Goal: Task Accomplishment & Management: Complete application form

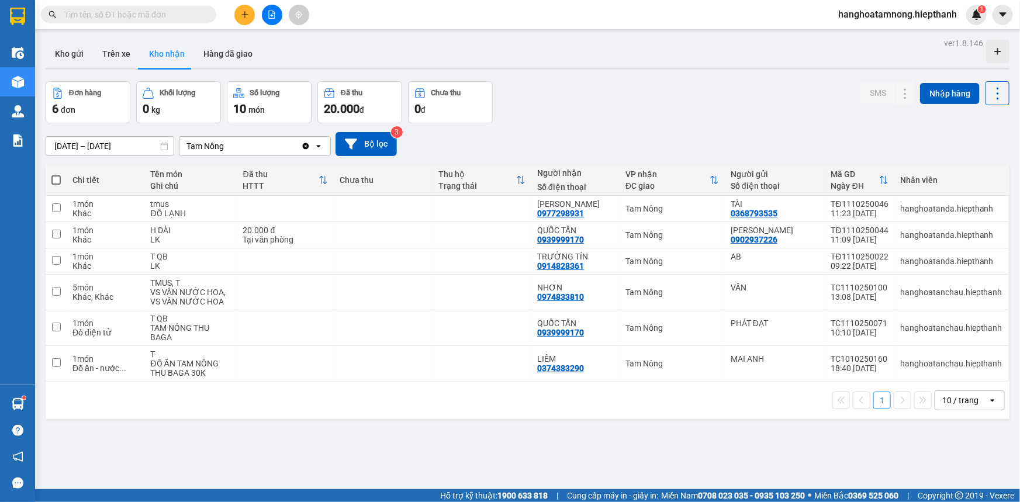
click at [53, 183] on span at bounding box center [55, 179] width 9 height 9
click at [56, 174] on input "checkbox" at bounding box center [56, 174] width 0 height 0
checkbox input "true"
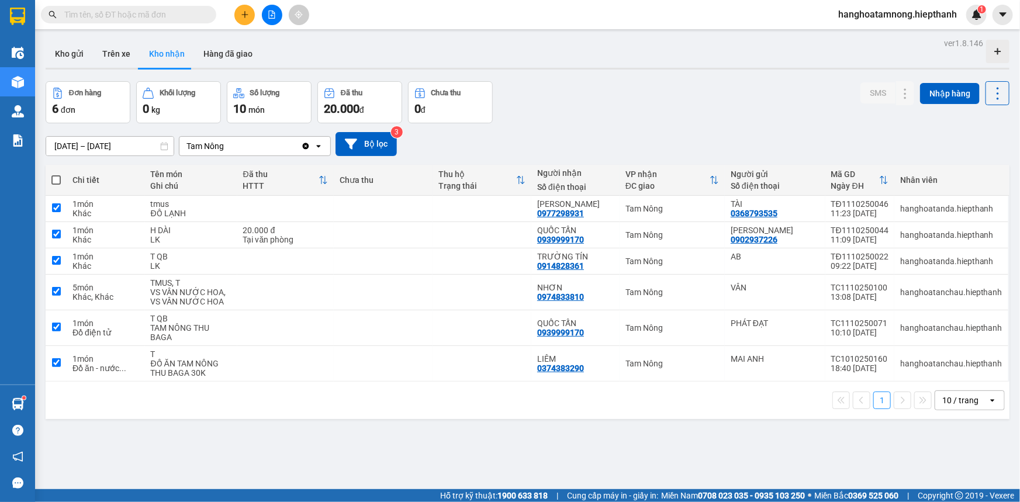
checkbox input "true"
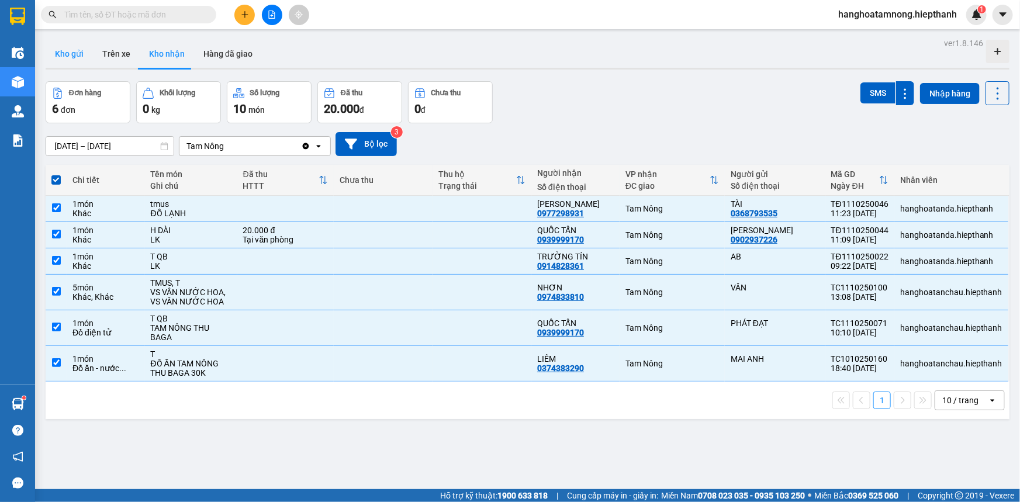
click at [75, 55] on button "Kho gửi" at bounding box center [69, 54] width 47 height 28
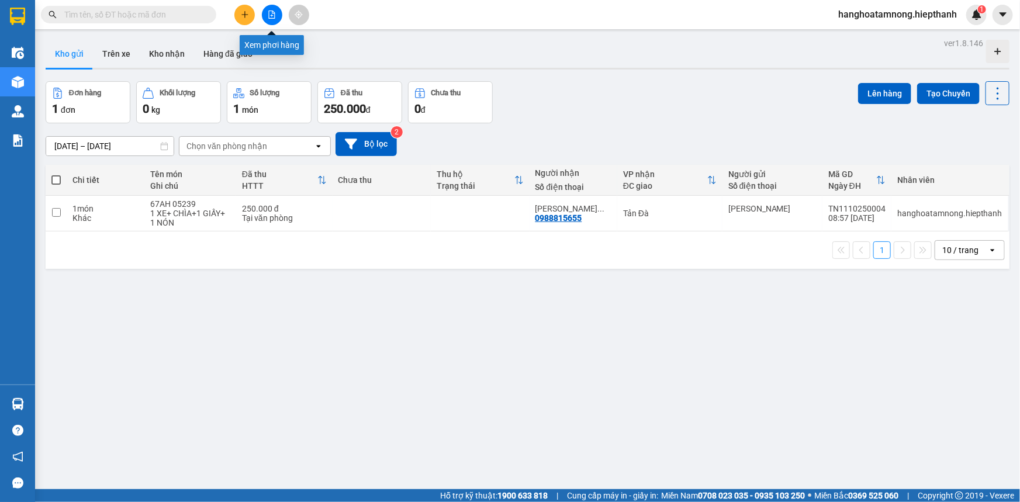
click at [273, 9] on button at bounding box center [272, 15] width 20 height 20
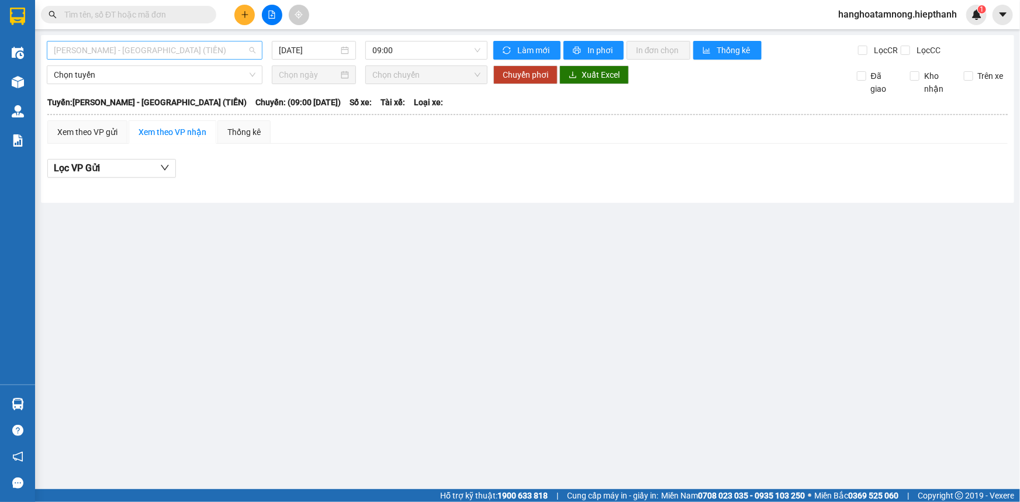
click at [201, 51] on span "[PERSON_NAME] - [GEOGRAPHIC_DATA] (TIỀN)" at bounding box center [155, 50] width 202 height 18
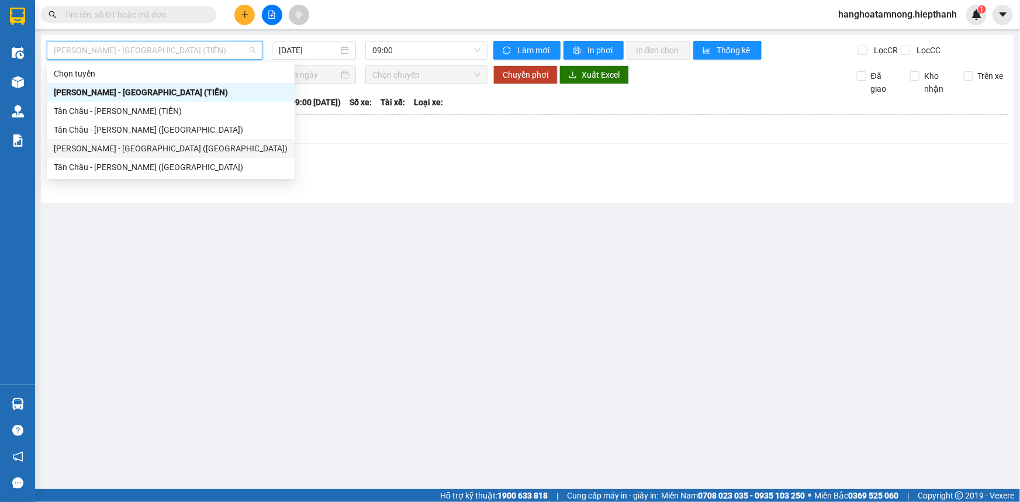
click at [166, 149] on div "Hồ Chí Minh - Tân Châu (Giường)" at bounding box center [171, 148] width 234 height 13
type input "11/10/2025"
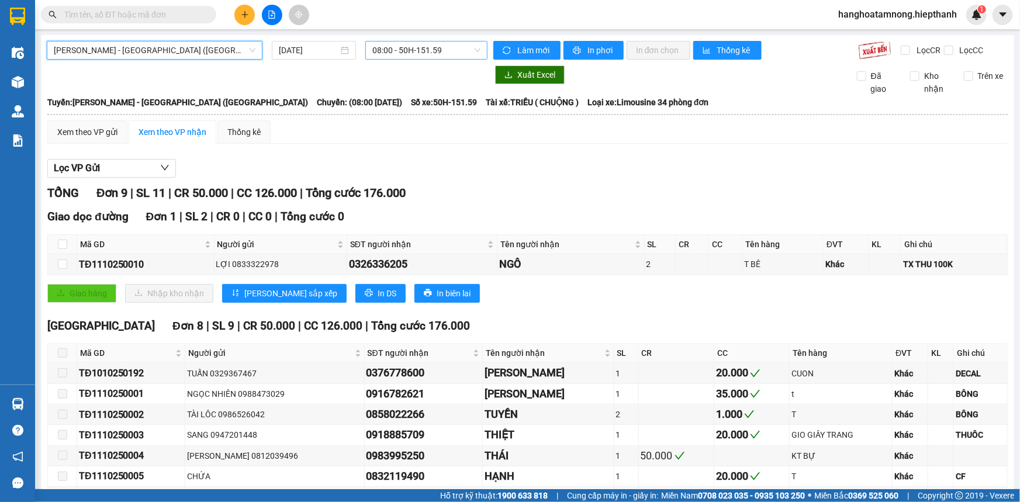
click at [400, 53] on span "08:00 - 50H-151.59" at bounding box center [426, 50] width 108 height 18
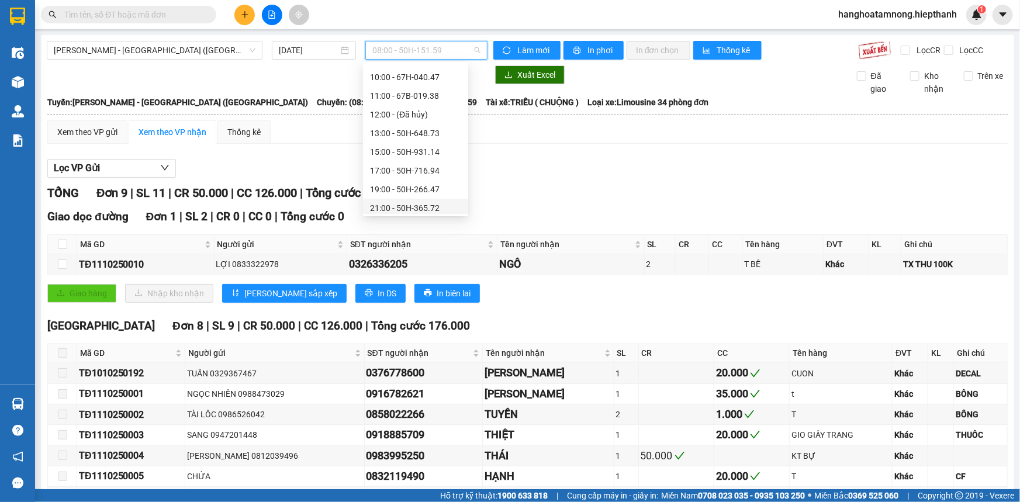
scroll to position [74, 0]
click at [397, 150] on div "17:00 - 50H-716.94" at bounding box center [415, 149] width 91 height 13
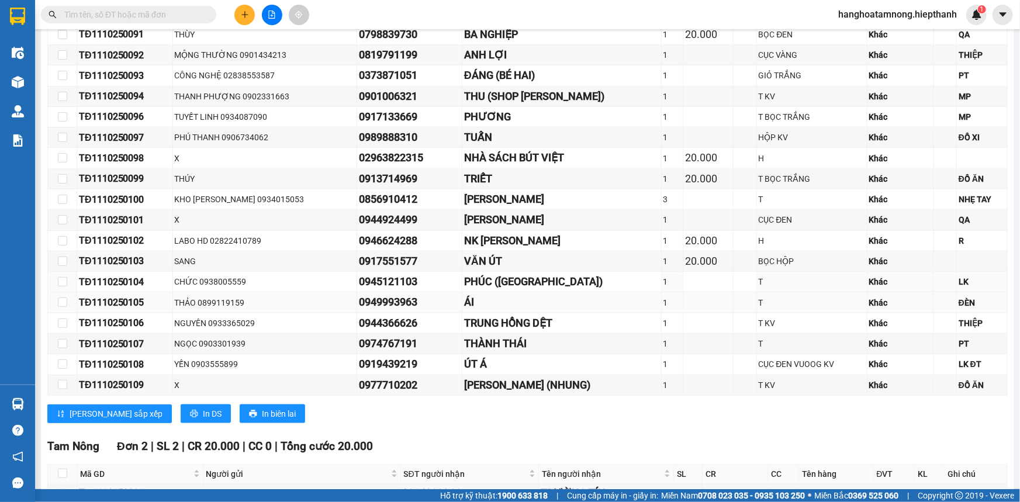
scroll to position [730, 0]
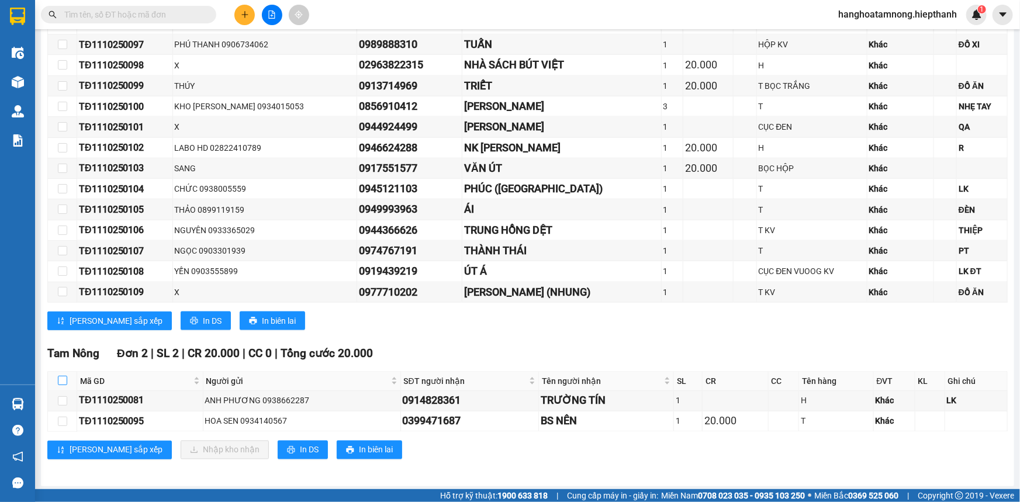
click at [64, 376] on input "checkbox" at bounding box center [62, 380] width 9 height 9
checkbox input "true"
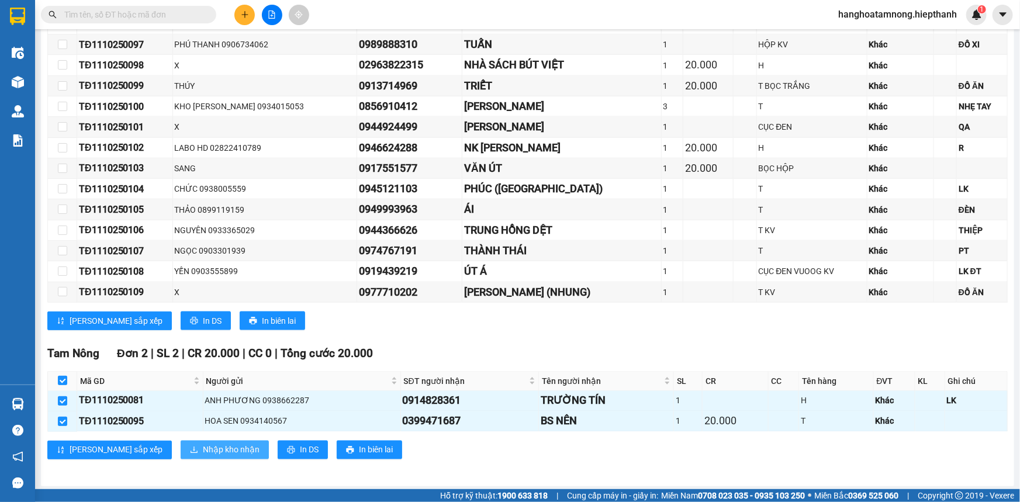
click at [203, 444] on span "Nhập kho nhận" at bounding box center [231, 450] width 57 height 13
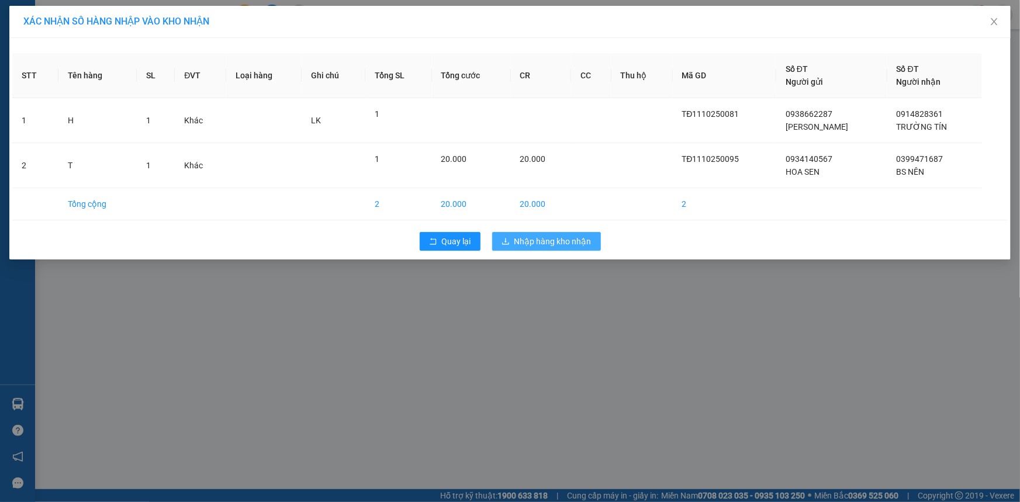
click at [570, 240] on span "Nhập hàng kho nhận" at bounding box center [552, 241] width 77 height 13
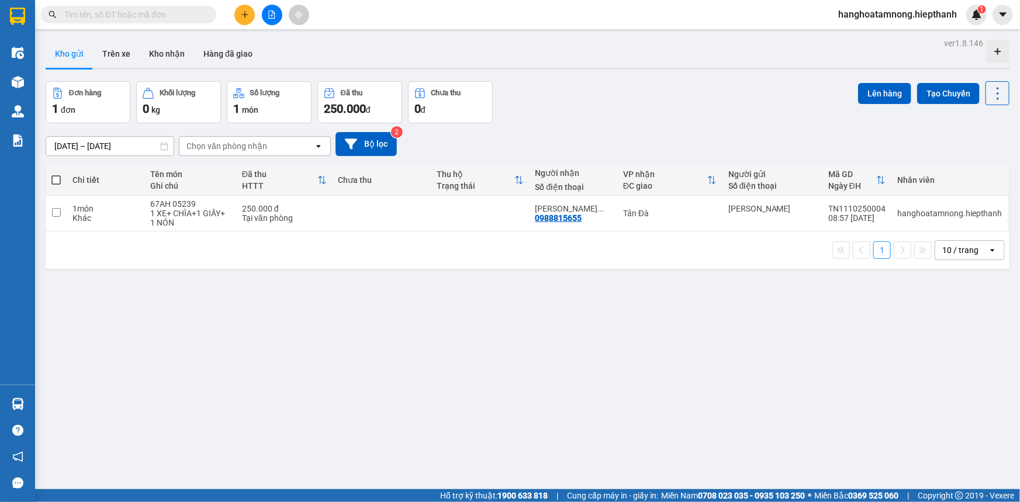
click at [149, 17] on input "text" at bounding box center [133, 14] width 138 height 13
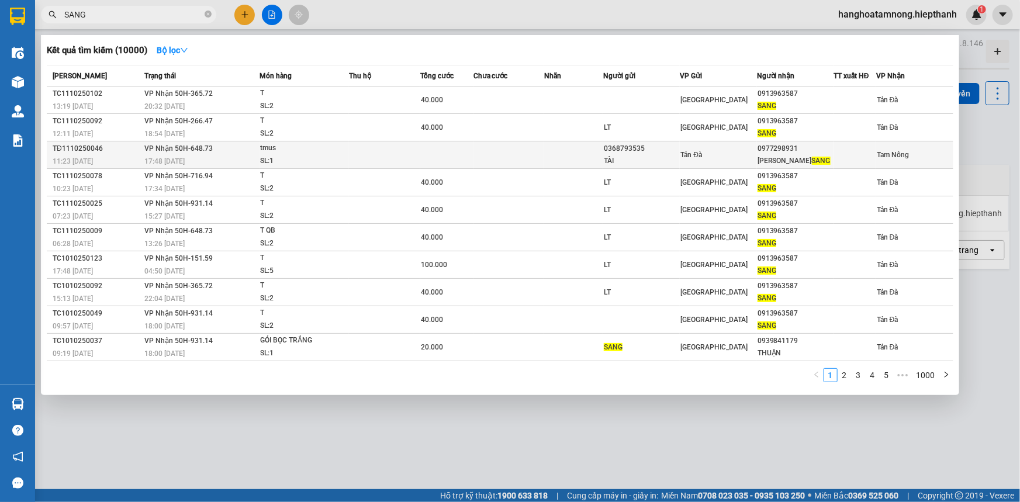
type input "SANG"
click at [581, 160] on td at bounding box center [573, 154] width 59 height 27
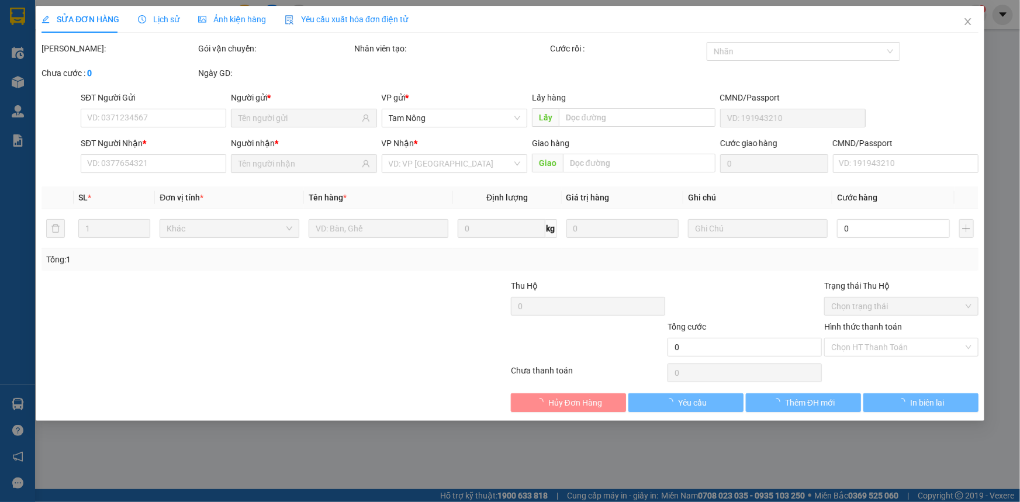
type input "0368793535"
type input "TÀI"
type input "0977298931"
type input "[PERSON_NAME]"
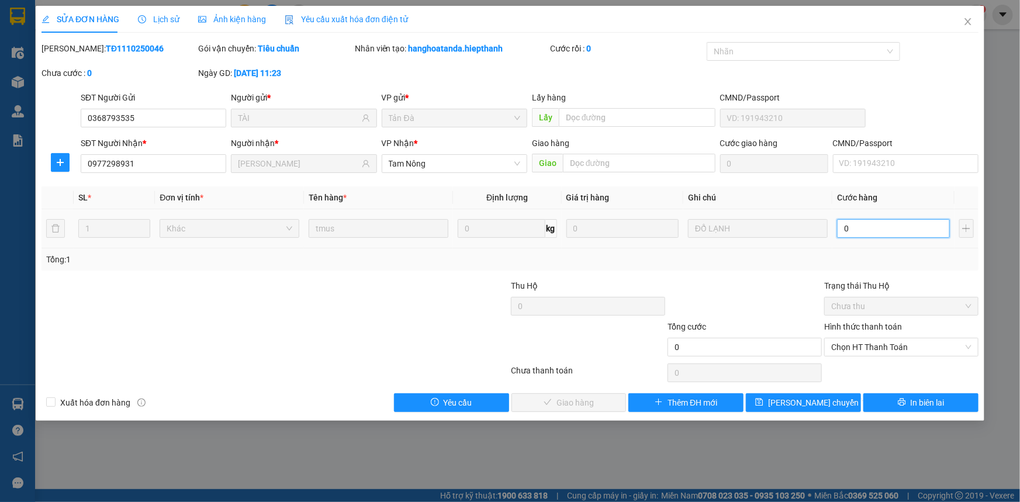
click at [861, 235] on input "0" at bounding box center [893, 228] width 113 height 19
type input "4"
type input "40"
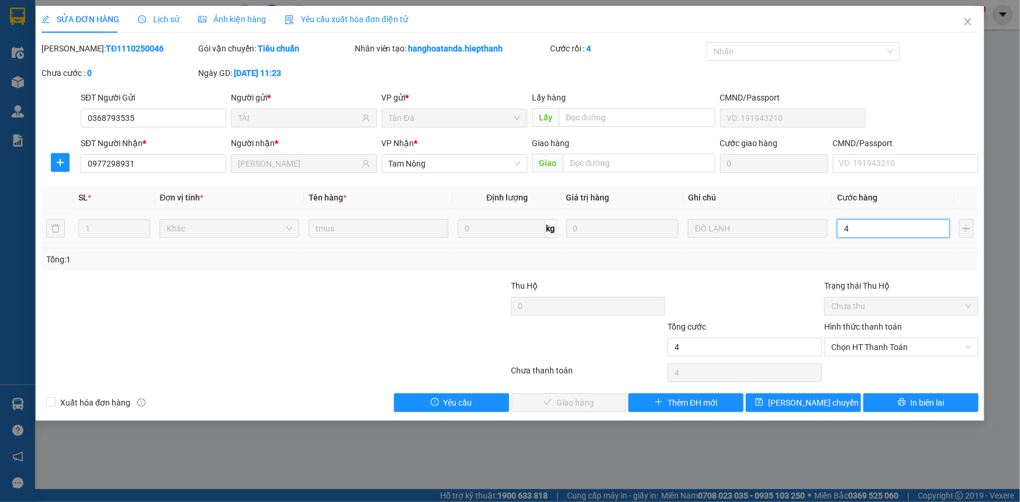
type input "40"
click at [871, 345] on span "Chọn HT Thanh Toán" at bounding box center [901, 347] width 140 height 18
type input "40"
type input "40.000"
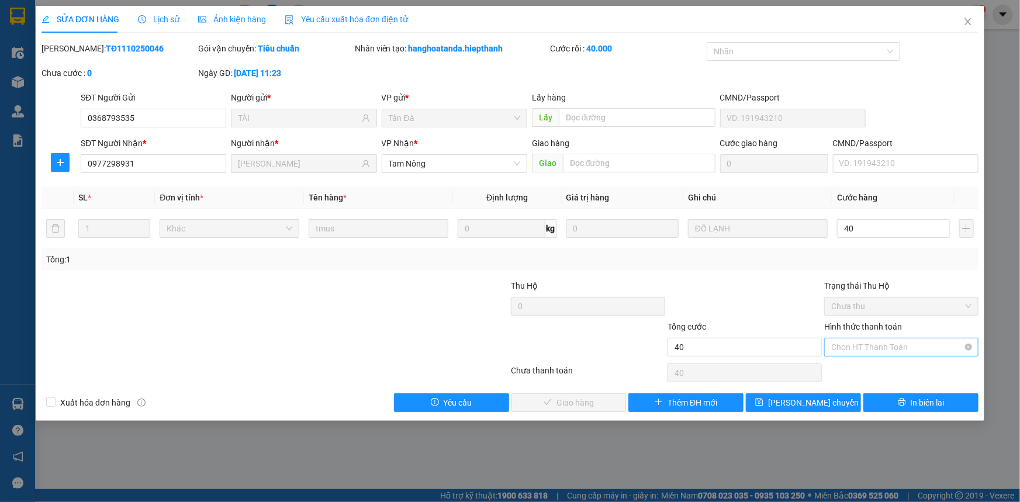
type input "40.000"
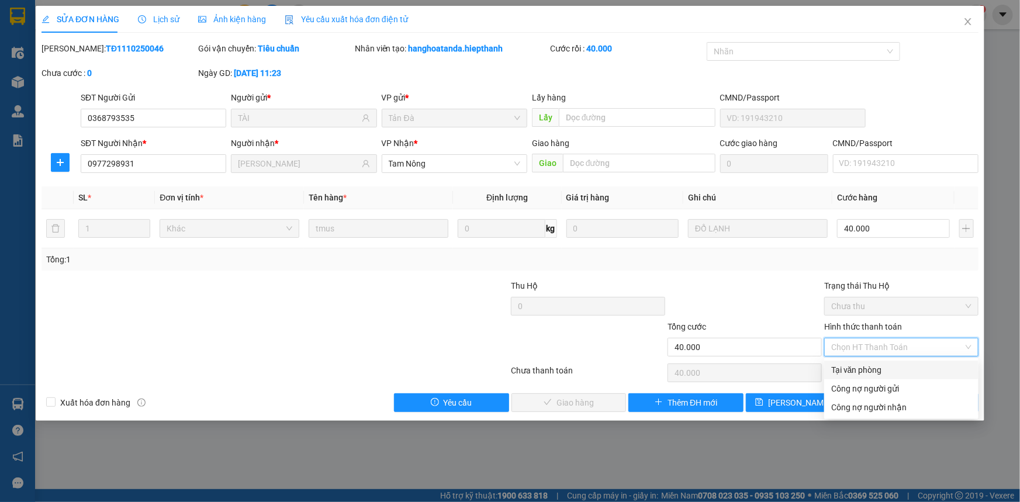
click at [873, 368] on div "Tại văn phòng" at bounding box center [901, 370] width 140 height 13
type input "0"
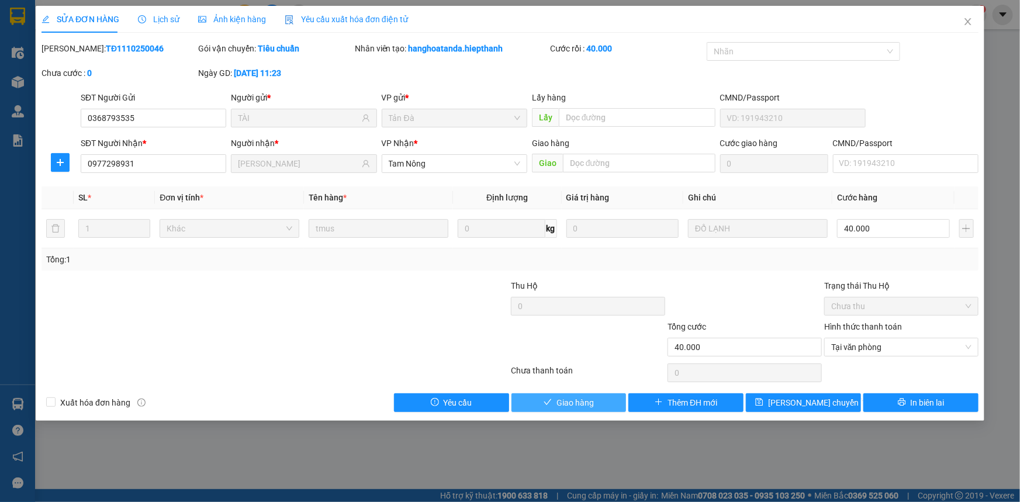
click at [590, 406] on span "Giao hàng" at bounding box center [574, 402] width 37 height 13
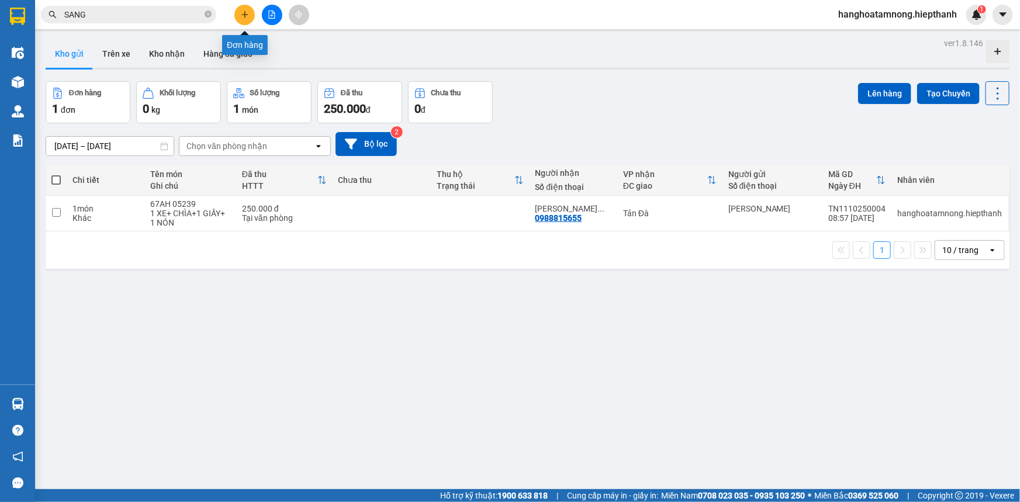
click at [248, 12] on icon "plus" at bounding box center [245, 15] width 8 height 8
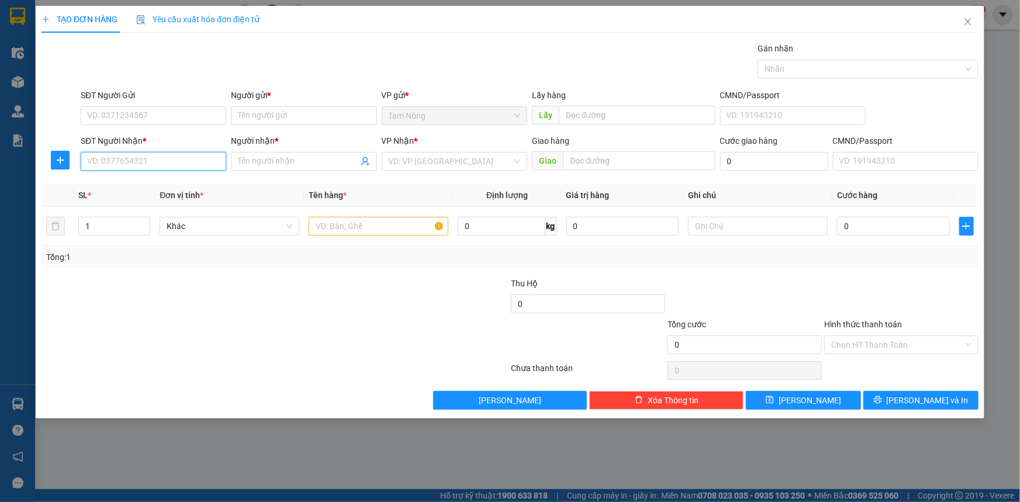
click at [206, 156] on input "SĐT Người Nhận *" at bounding box center [154, 161] width 146 height 19
click at [273, 113] on input "Người gửi *" at bounding box center [304, 115] width 146 height 19
click at [288, 165] on input "Người nhận *" at bounding box center [298, 161] width 120 height 13
type input "OZ"
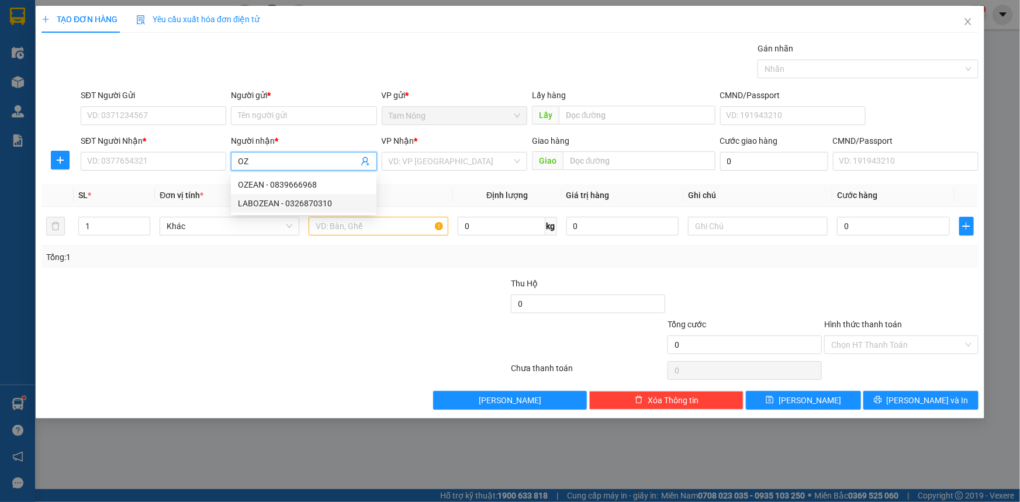
click at [281, 198] on div "LABOZEAN - 0326870310" at bounding box center [304, 203] width 132 height 13
type input "0326870310"
type input "LABOZEAN"
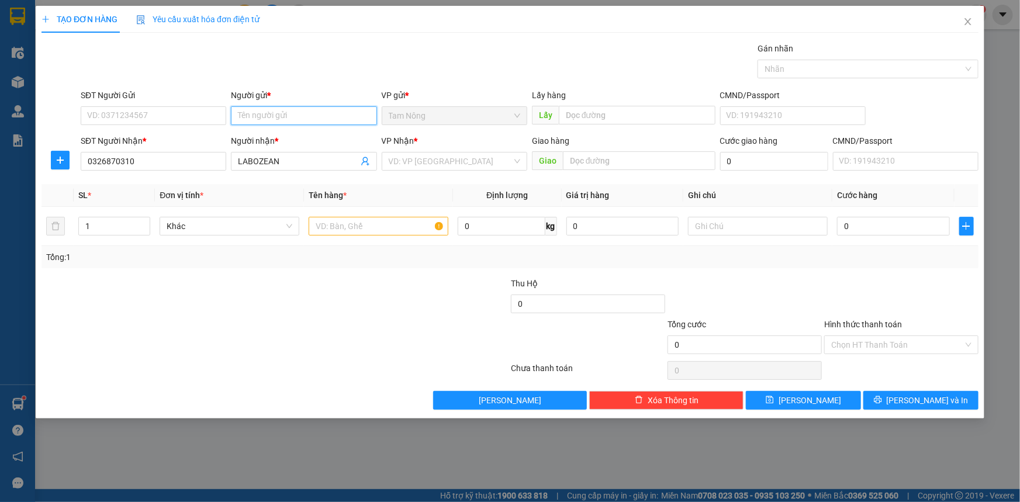
click at [297, 115] on input "Người gửi *" at bounding box center [304, 115] width 146 height 19
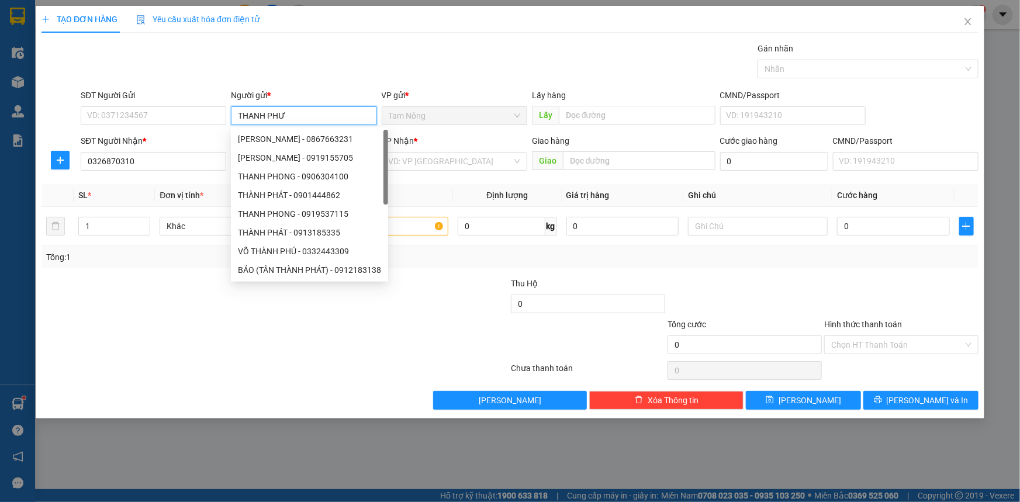
type input "THANH PHƯƠ"
click at [302, 140] on div "THANH PHƯƠNG - 0904298952" at bounding box center [304, 139] width 132 height 13
type input "0904298952"
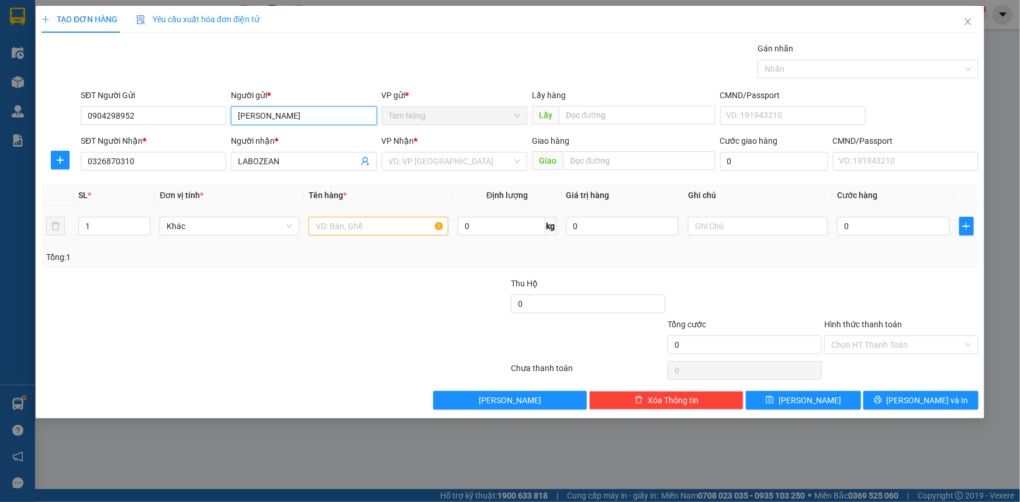
type input "THANH PHƯƠNG"
click at [393, 230] on input "text" at bounding box center [379, 226] width 140 height 19
type input "H"
click at [732, 230] on input "text" at bounding box center [758, 226] width 140 height 19
type input "RĂNG"
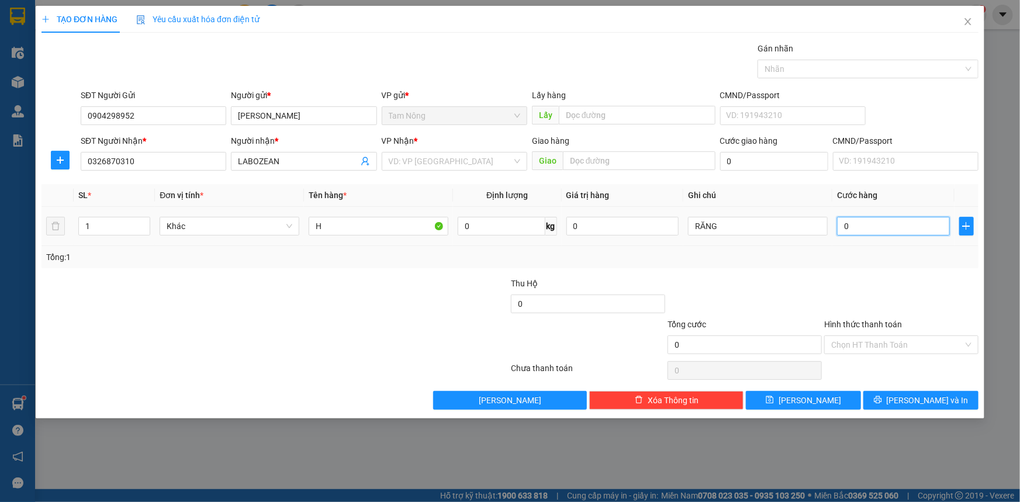
click at [877, 222] on input "0" at bounding box center [893, 226] width 113 height 19
type input "52"
type input "5"
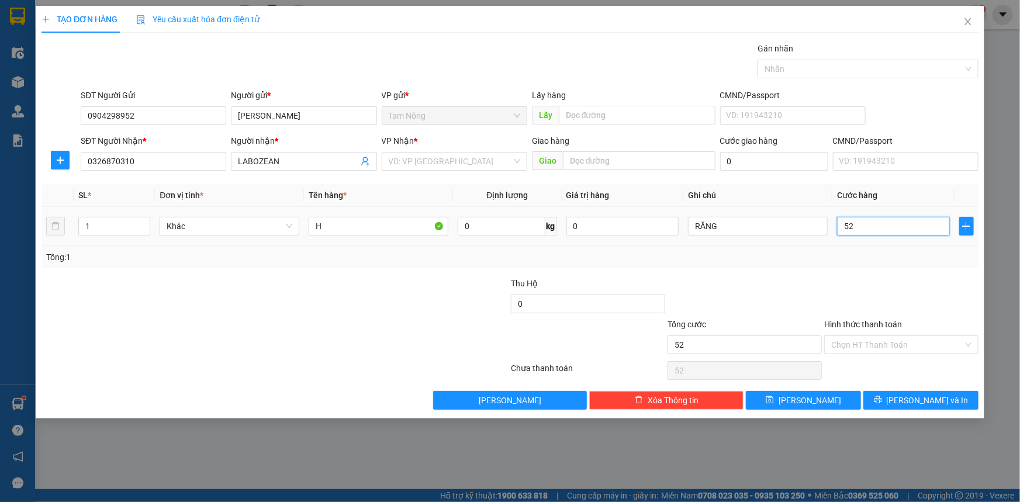
type input "5"
type input "0"
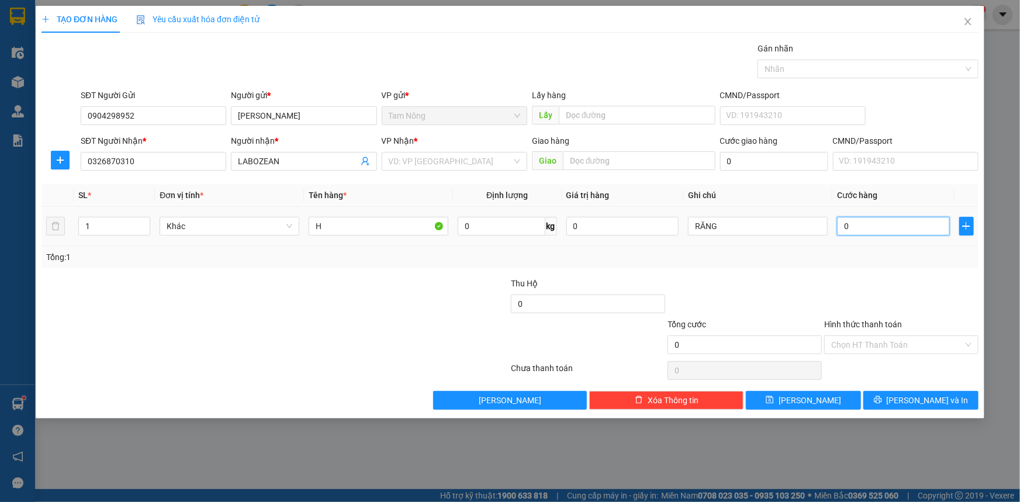
type input "02"
type input "2"
type input "020"
type input "20"
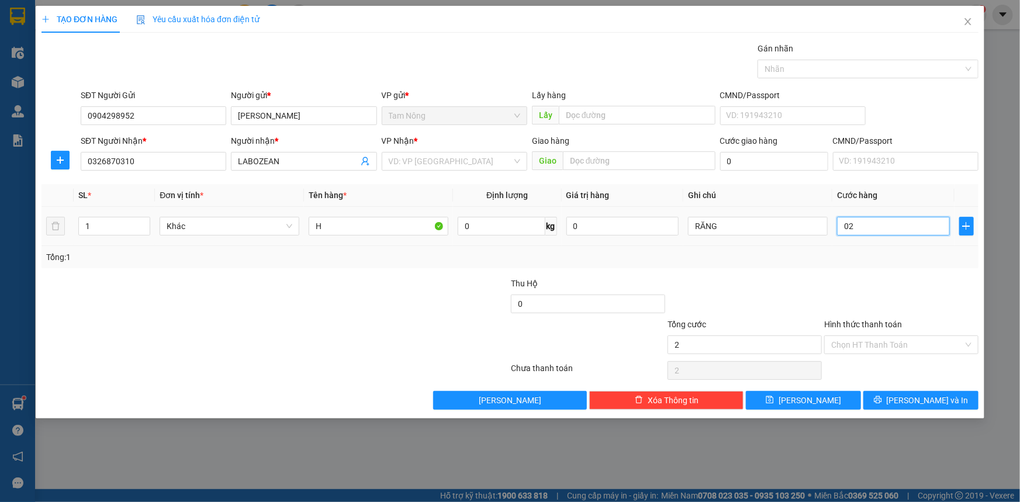
type input "20"
type input "20.000"
click at [901, 344] on input "Hình thức thanh toán" at bounding box center [897, 345] width 132 height 18
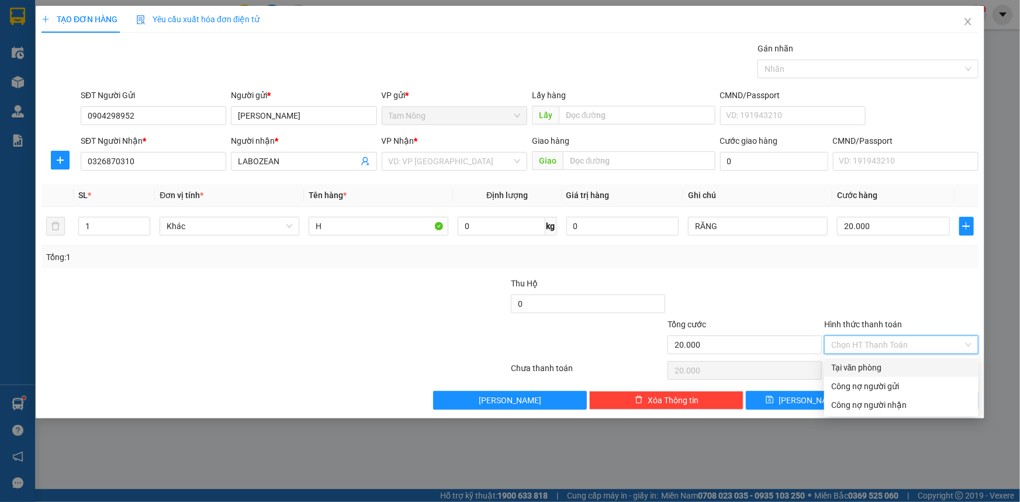
click at [897, 362] on div "Tại văn phòng" at bounding box center [901, 367] width 140 height 13
type input "0"
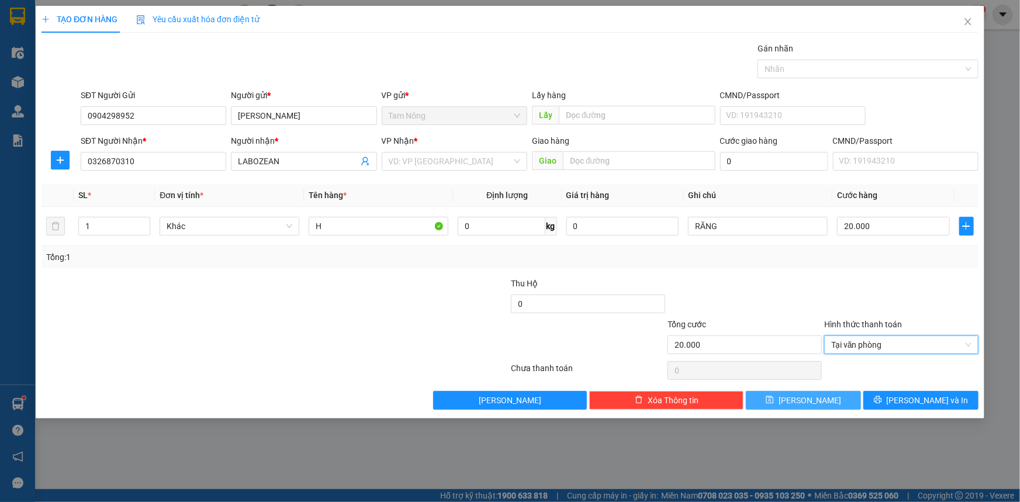
click at [786, 403] on button "Lưu" at bounding box center [803, 400] width 115 height 19
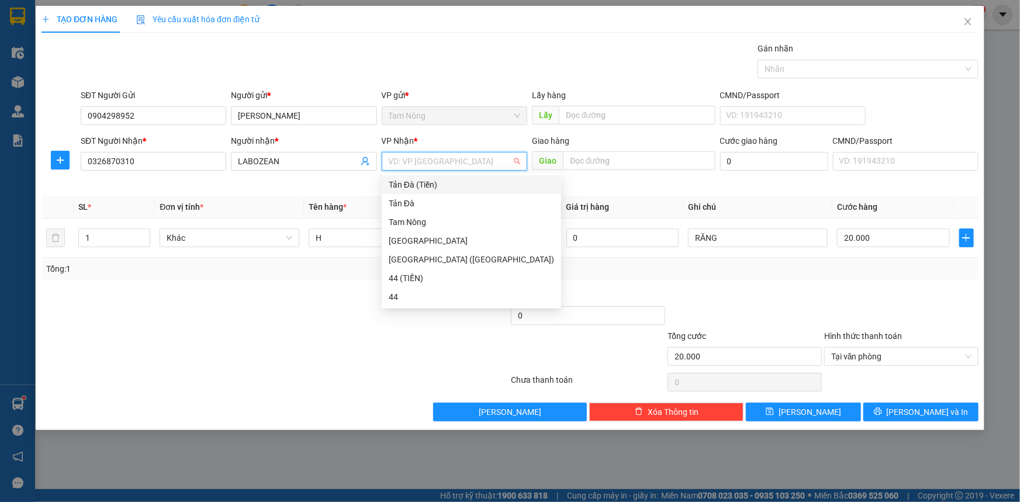
click at [462, 167] on input "search" at bounding box center [450, 162] width 123 height 18
click at [431, 208] on div "Tản Đà" at bounding box center [471, 203] width 165 height 13
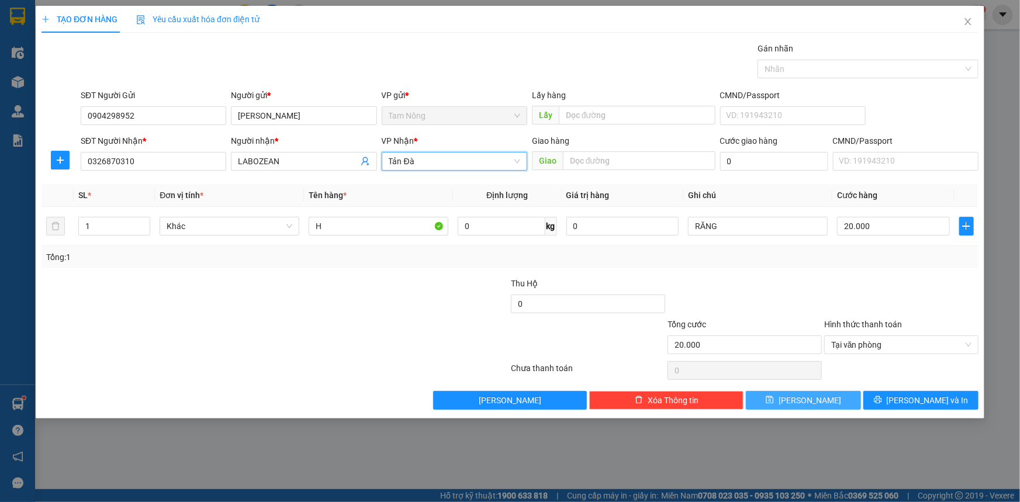
click at [822, 407] on button "Lưu" at bounding box center [803, 400] width 115 height 19
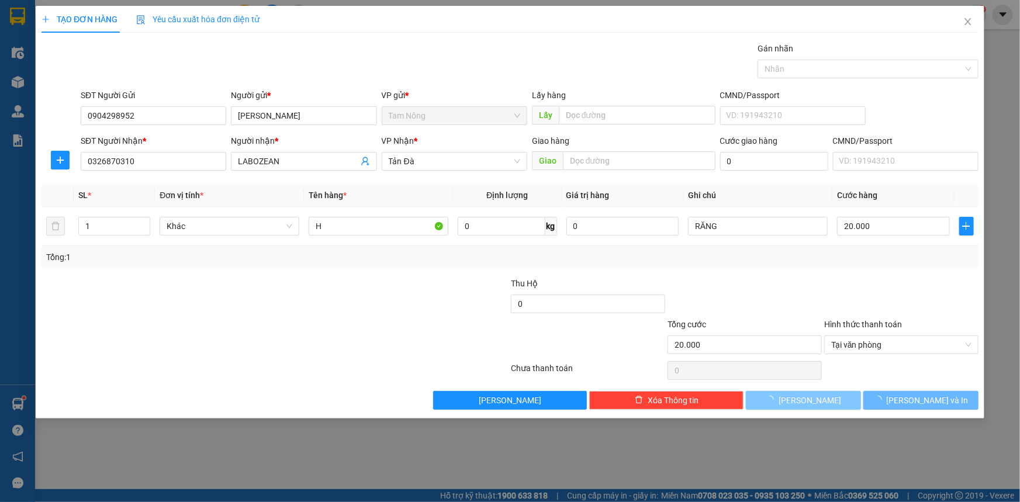
type input "0"
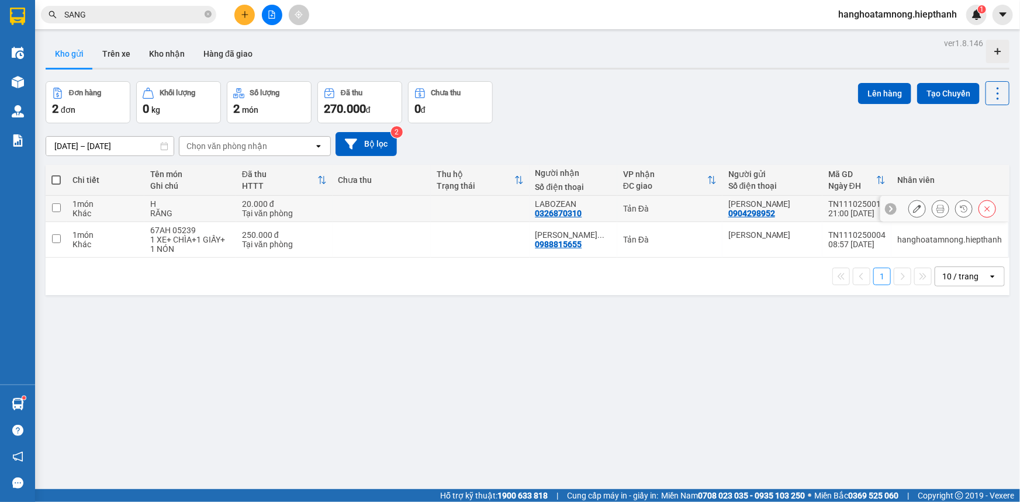
click at [143, 201] on td "1 món Khác" at bounding box center [106, 209] width 78 height 26
checkbox input "true"
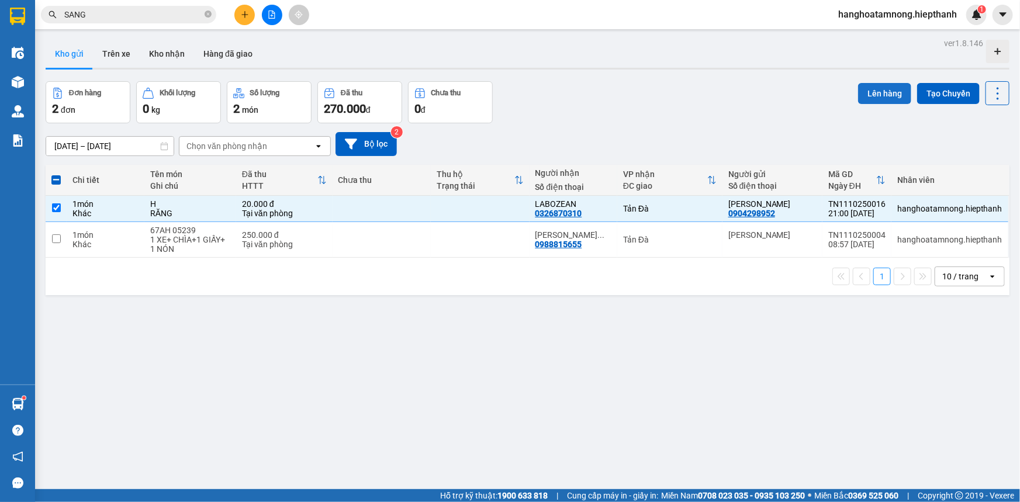
click at [889, 94] on button "Lên hàng" at bounding box center [884, 93] width 53 height 21
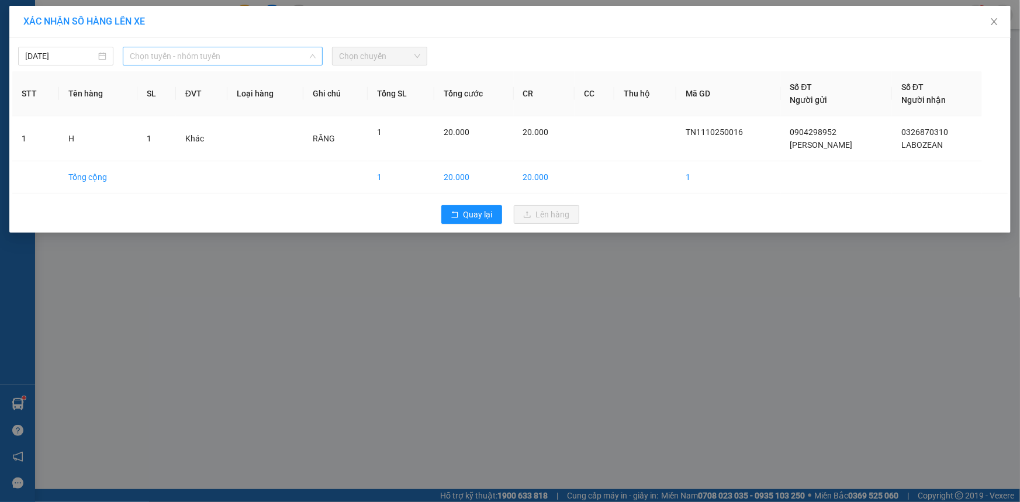
click at [251, 57] on span "Chọn tuyến - nhóm tuyến" at bounding box center [223, 56] width 186 height 18
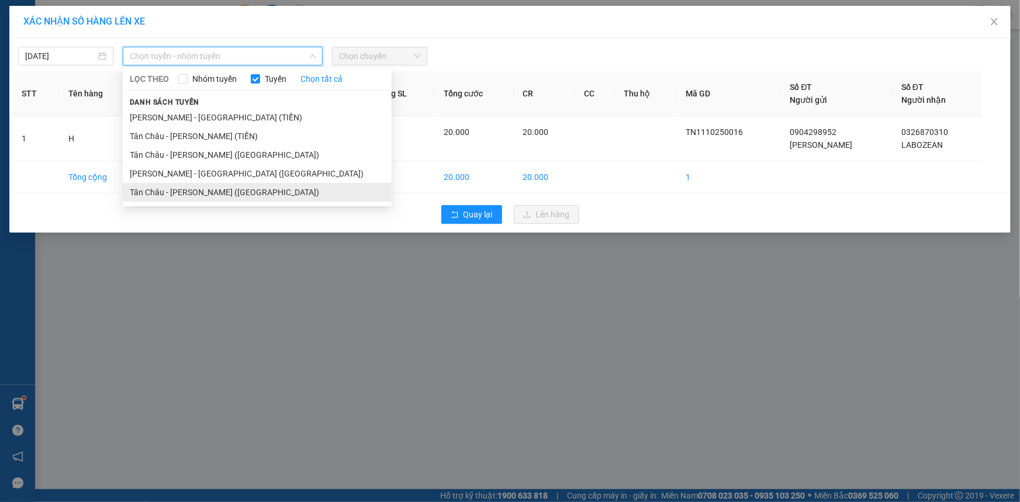
click at [214, 193] on li "Tân Châu - Hồ Chí Minh (Giường)" at bounding box center [257, 192] width 269 height 19
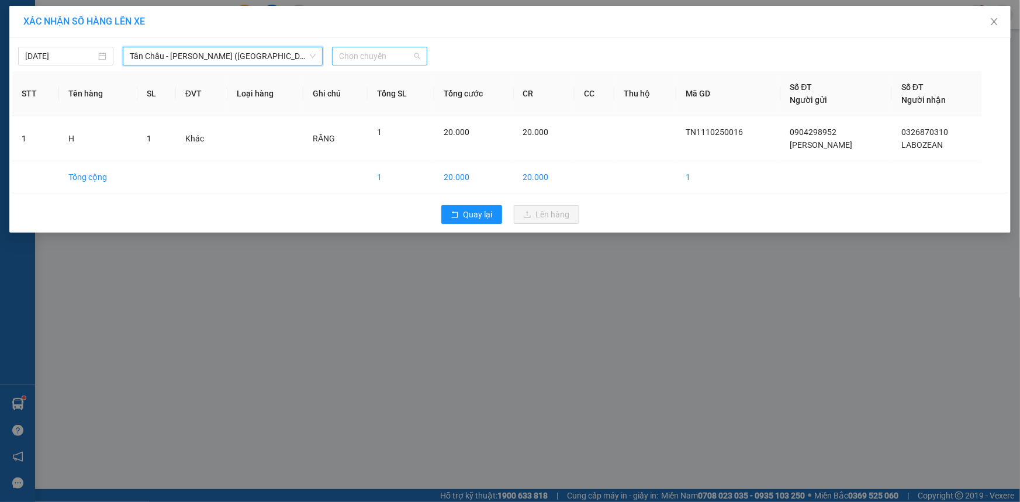
click at [368, 60] on span "Chọn chuyến" at bounding box center [379, 56] width 81 height 18
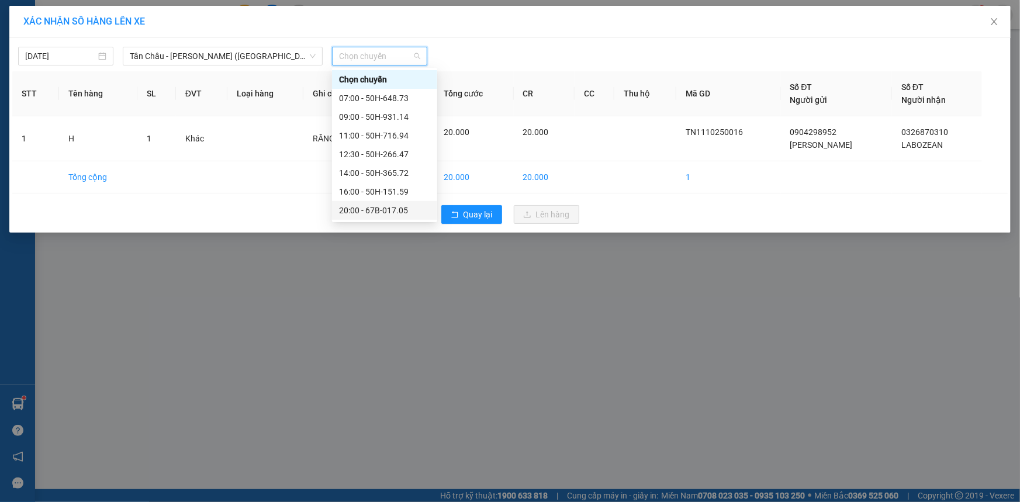
click at [358, 205] on div "20:00 - 67B-017.05" at bounding box center [384, 210] width 91 height 13
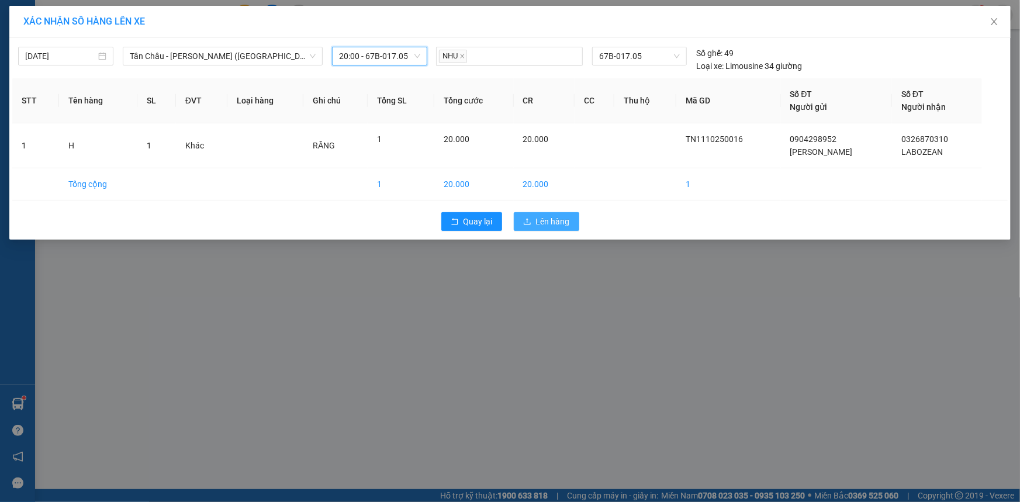
click at [544, 220] on span "Lên hàng" at bounding box center [553, 221] width 34 height 13
